Goal: Transaction & Acquisition: Purchase product/service

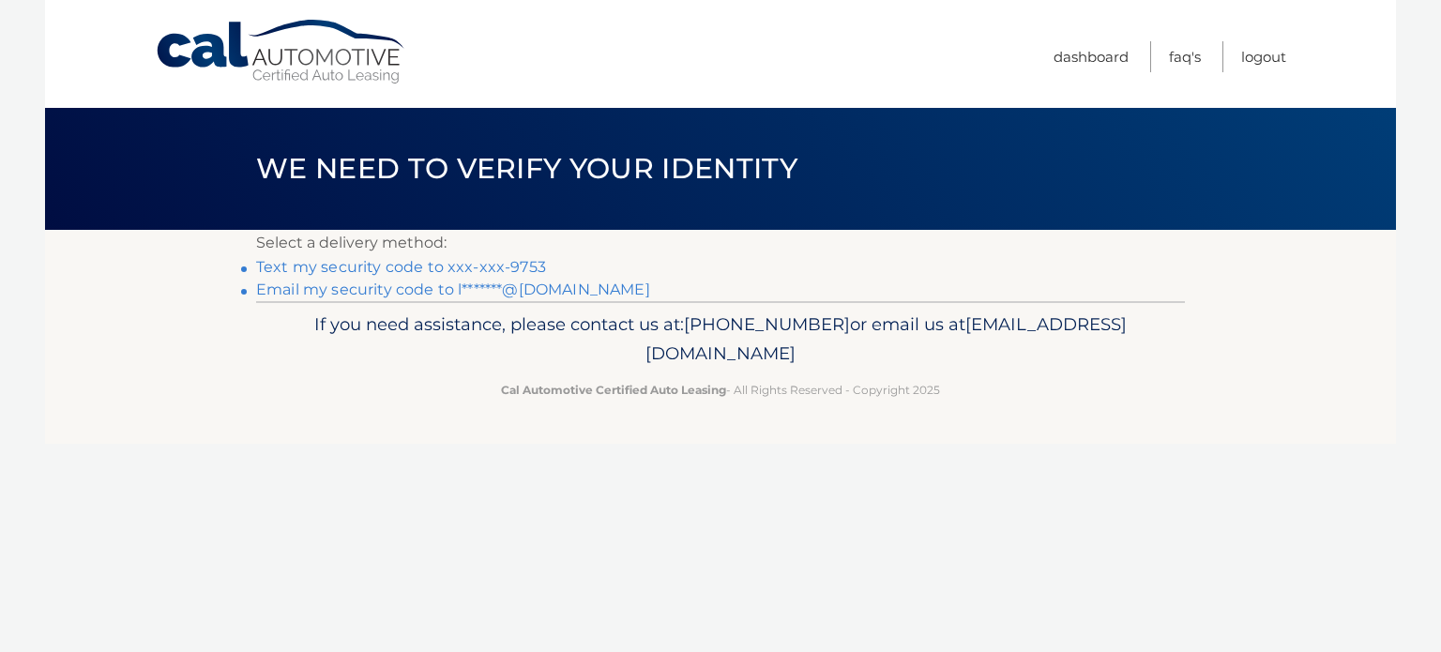
click at [498, 266] on link "Text my security code to xxx-xxx-9753" at bounding box center [401, 267] width 290 height 18
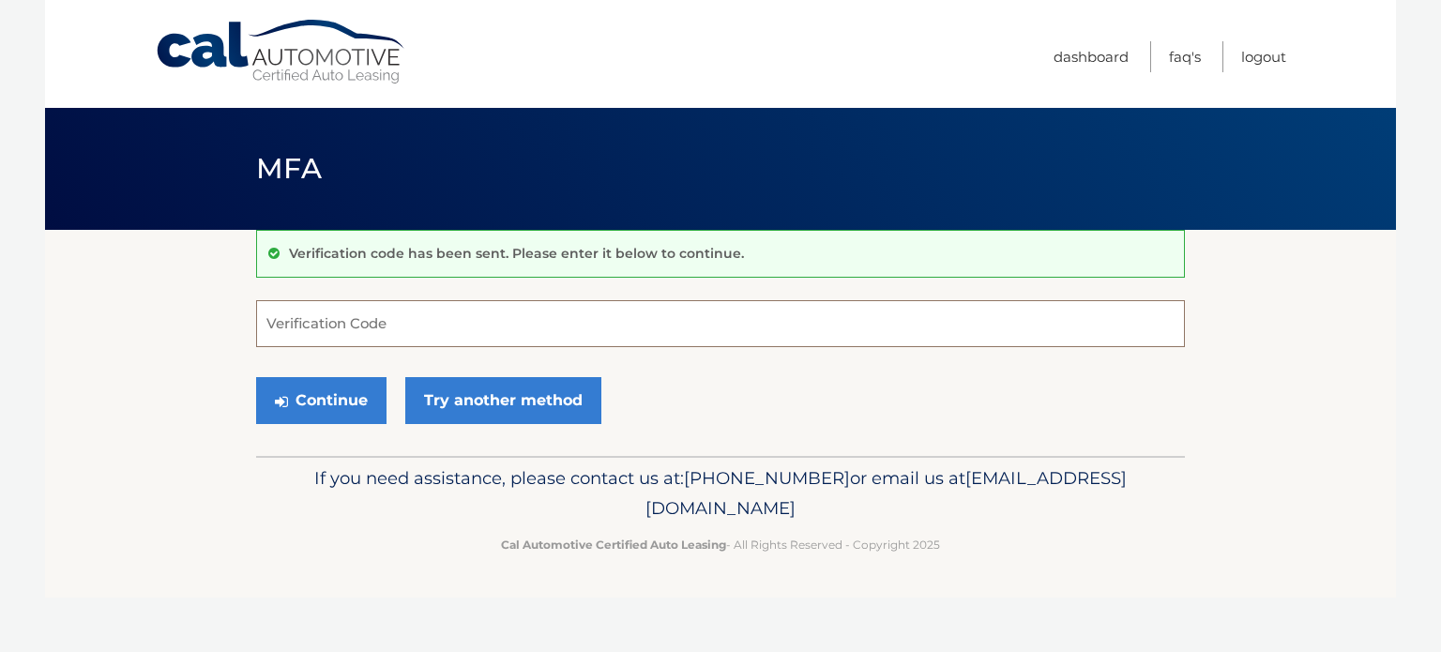
click at [370, 326] on input "Verification Code" at bounding box center [720, 323] width 929 height 47
type input "711503"
click at [256, 377] on button "Continue" at bounding box center [321, 400] width 130 height 47
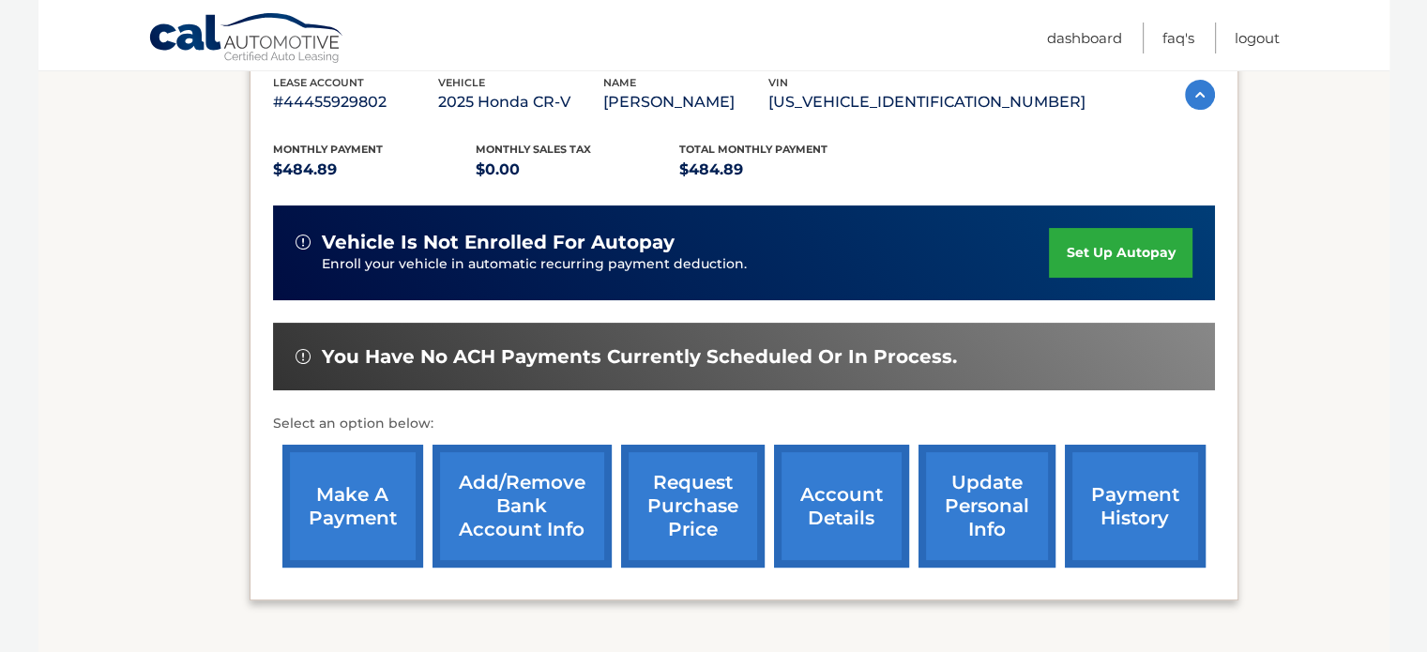
scroll to position [375, 0]
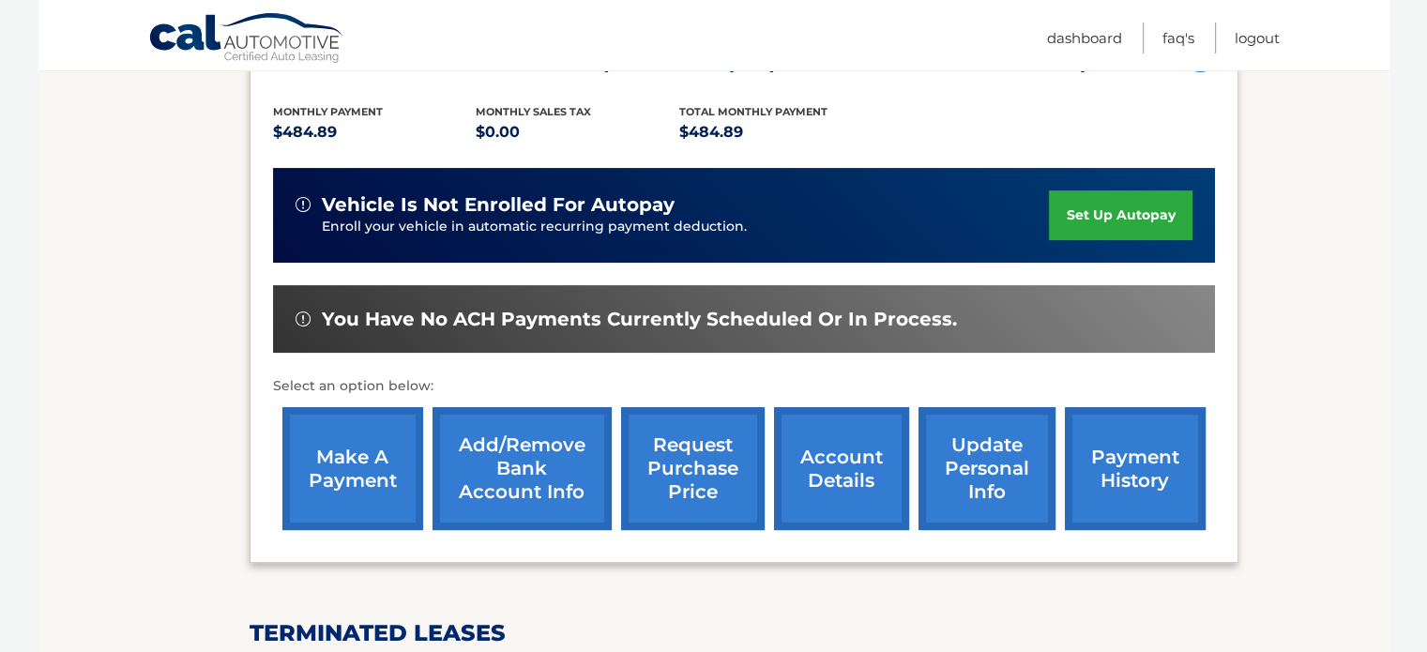
click at [362, 488] on link "make a payment" at bounding box center [352, 468] width 141 height 123
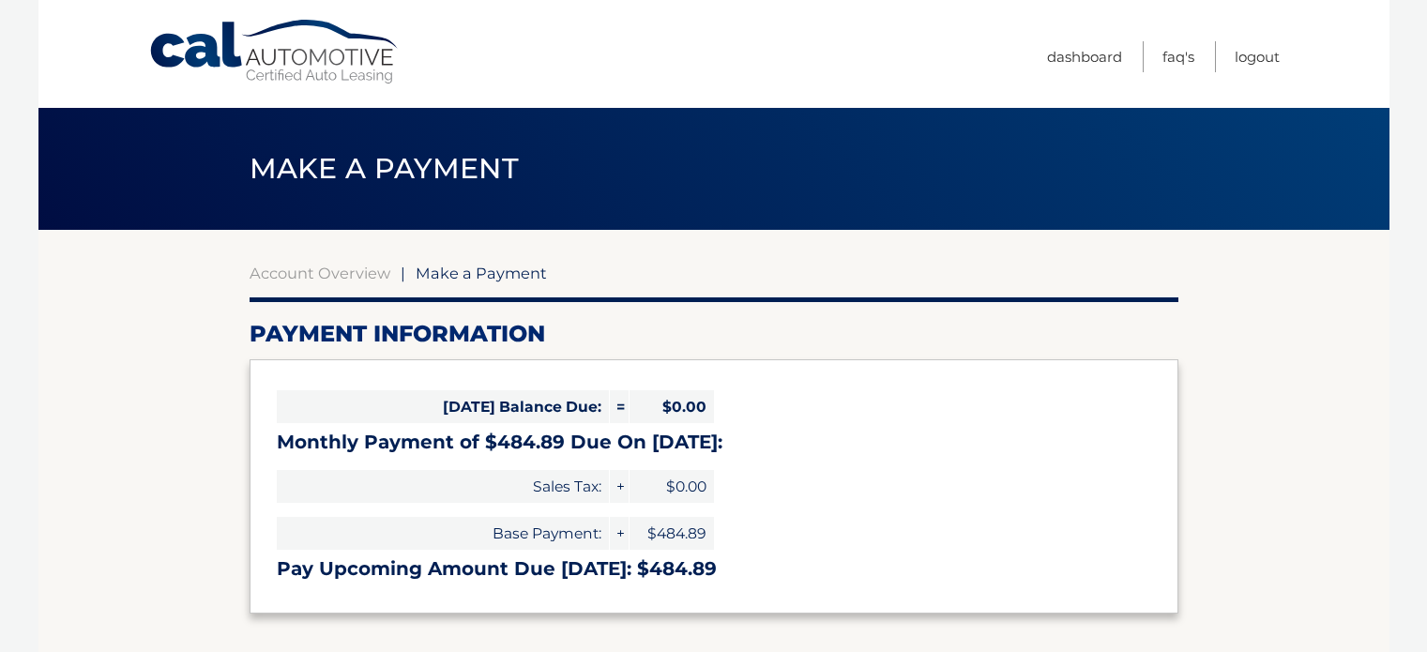
select select "ZmQ2YjJmMTQtZjA0ZC00OTkzLTkzYTktMzU0ZjI4NWRmNzYx"
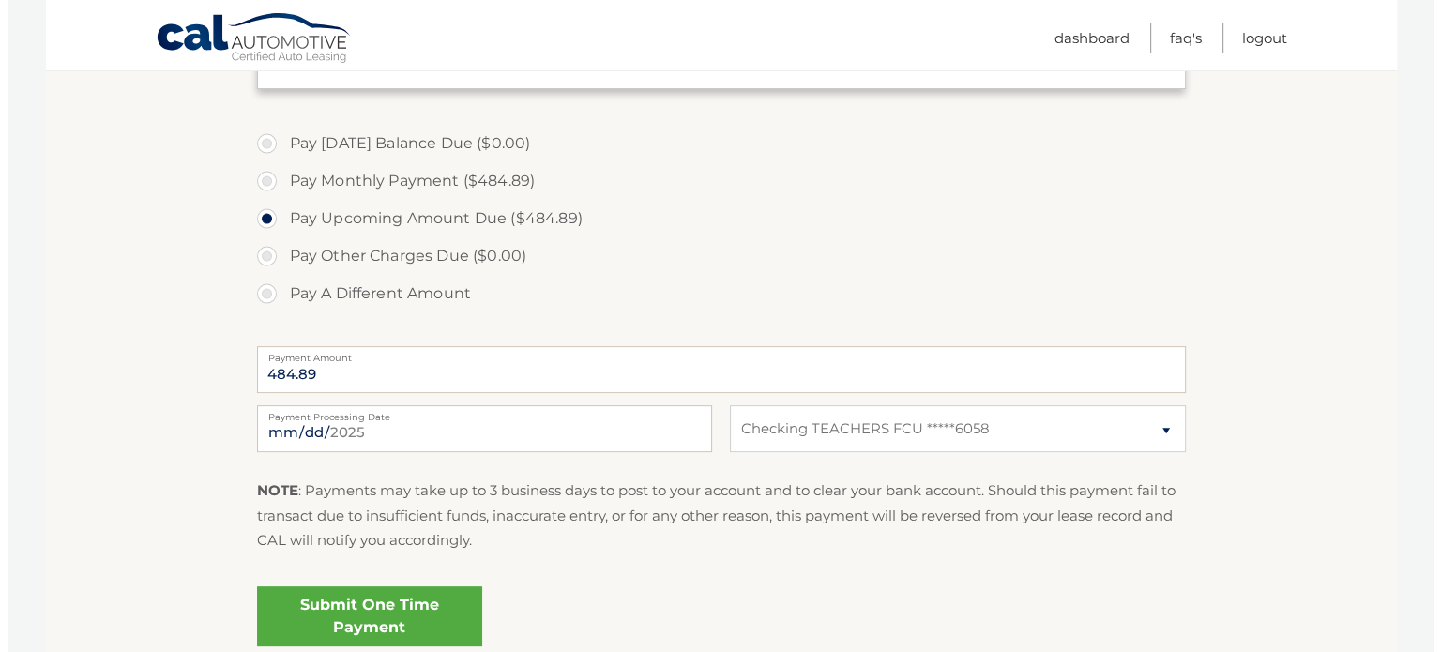
scroll to position [562, 0]
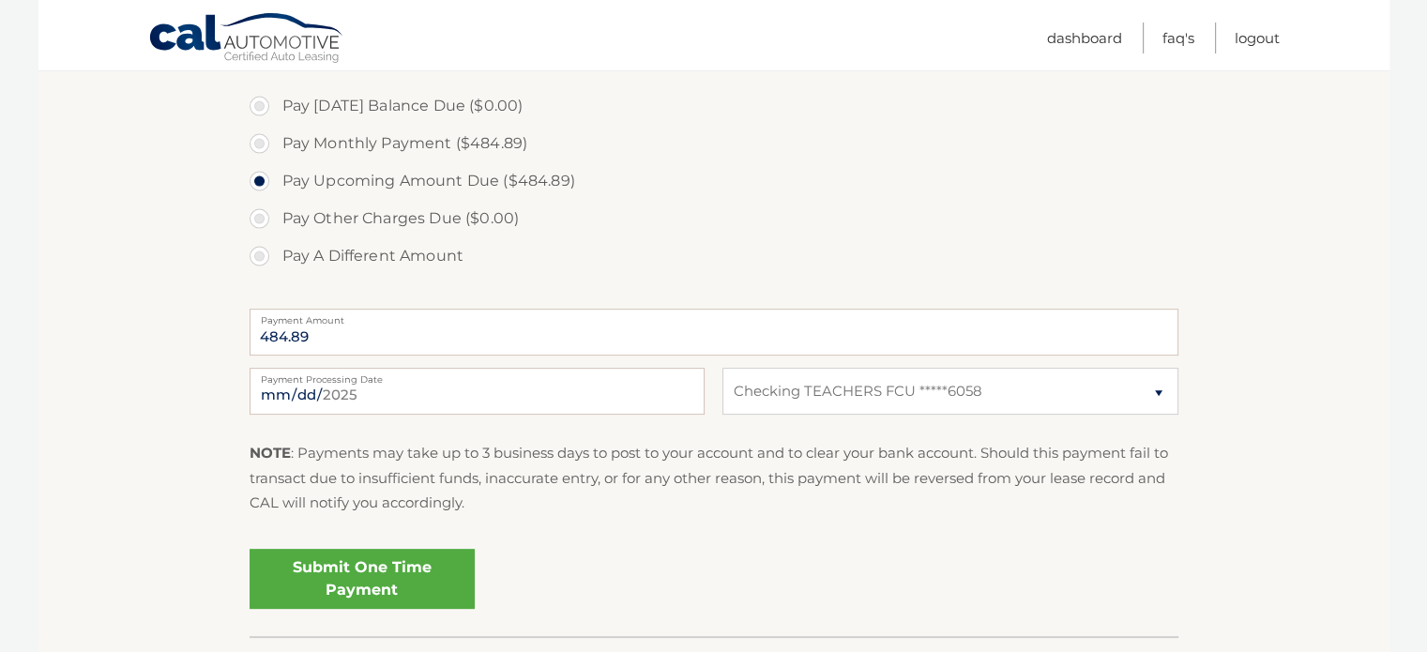
click at [364, 590] on link "Submit One Time Payment" at bounding box center [362, 579] width 225 height 60
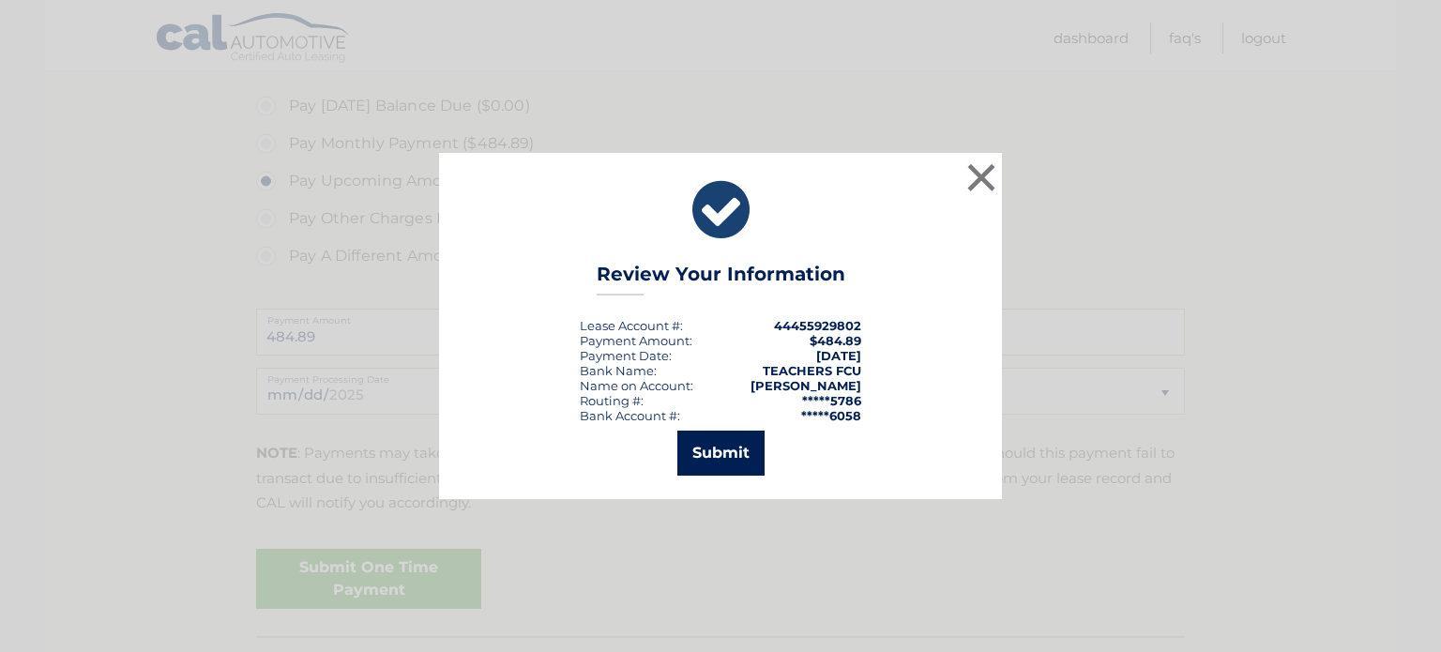
click at [707, 455] on button "Submit" at bounding box center [720, 453] width 87 height 45
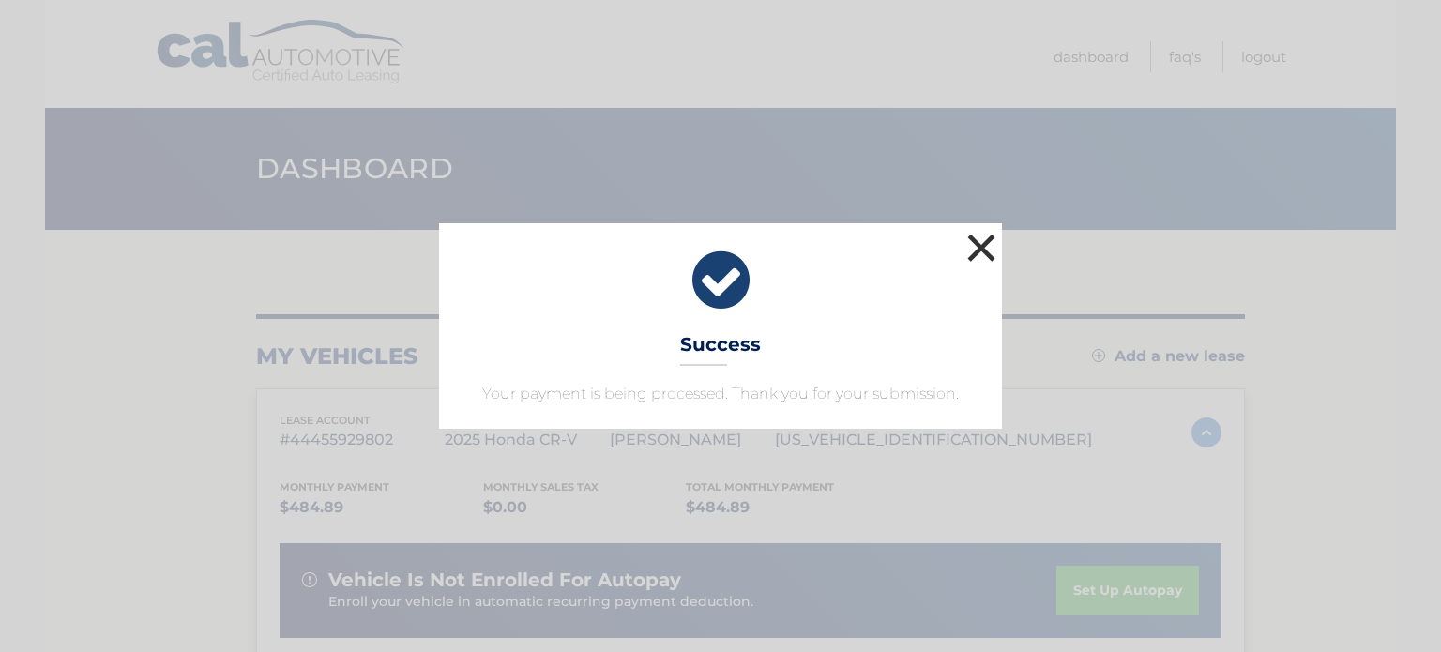
click at [977, 249] on button "×" at bounding box center [982, 248] width 38 height 38
